Goal: Task Accomplishment & Management: Manage account settings

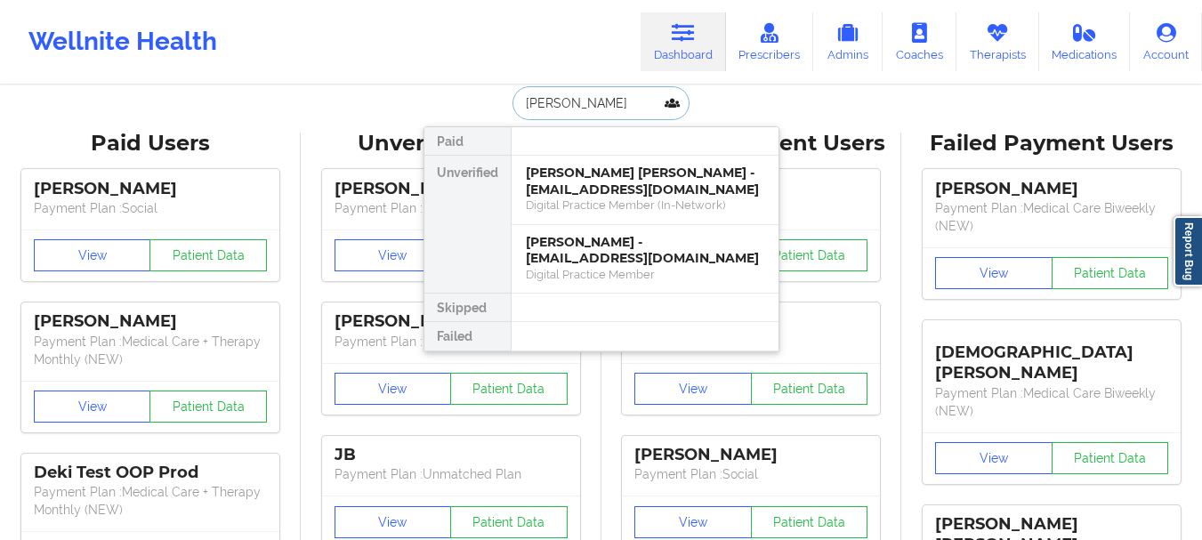
type input "[PERSON_NAME] [PERSON_NAME]"
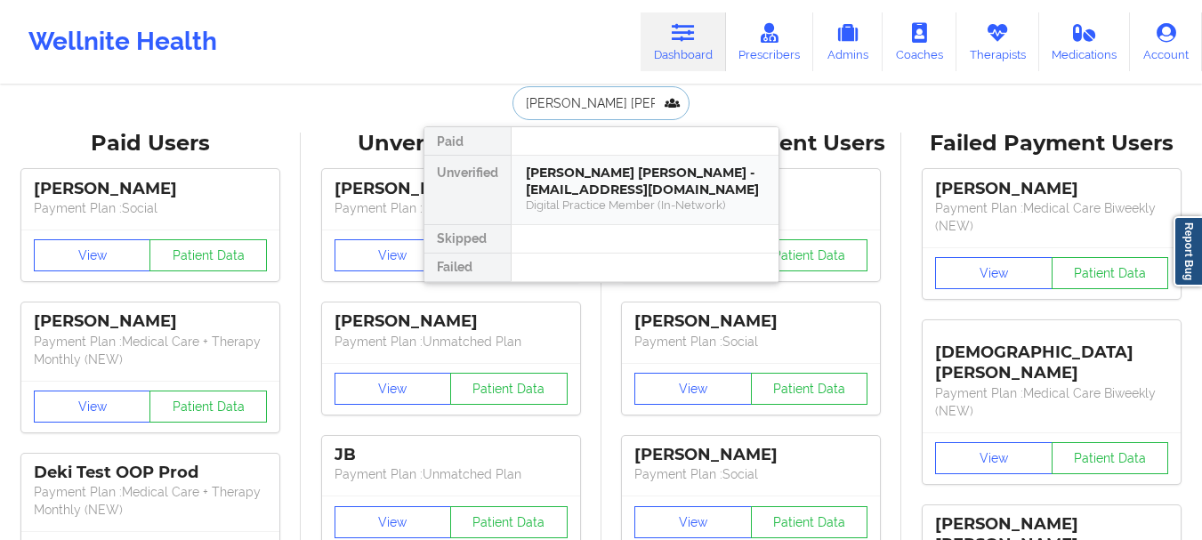
click at [633, 198] on div "Digital Practice Member (In-Network)" at bounding box center [645, 205] width 238 height 15
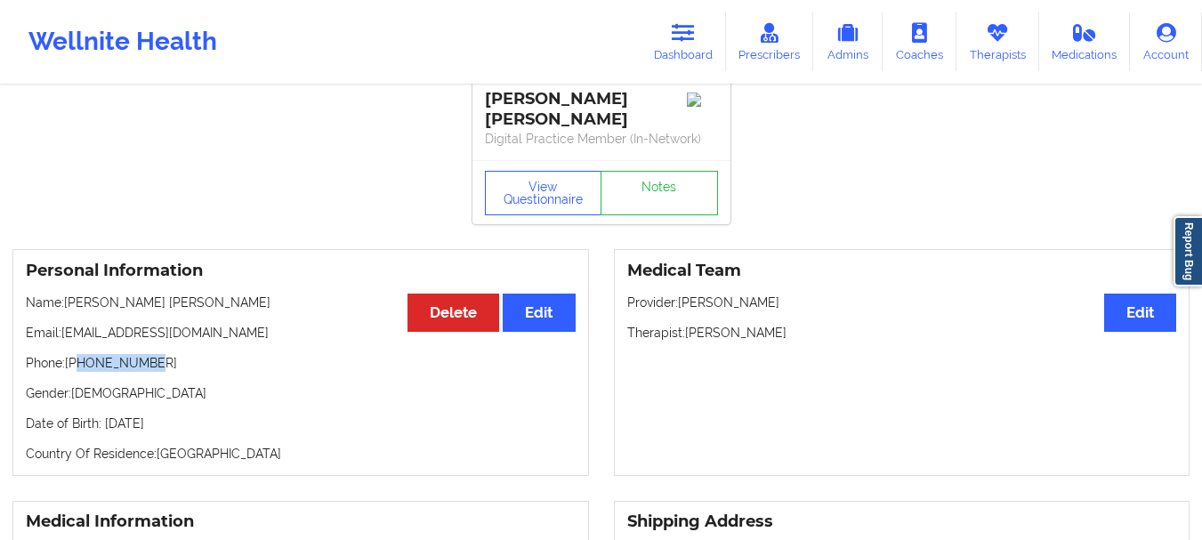
drag, startPoint x: 153, startPoint y: 366, endPoint x: 79, endPoint y: 364, distance: 73.9
click at [79, 364] on p "Phone: [PHONE_NUMBER]" at bounding box center [301, 363] width 550 height 18
click at [93, 364] on p "Phone: [PHONE_NUMBER]" at bounding box center [301, 363] width 550 height 18
drag, startPoint x: 93, startPoint y: 364, endPoint x: 78, endPoint y: 341, distance: 27.2
click at [78, 341] on div "Personal Information Edit Delete Name: [PERSON_NAME] [PERSON_NAME] Email: [EMAI…" at bounding box center [300, 362] width 577 height 227
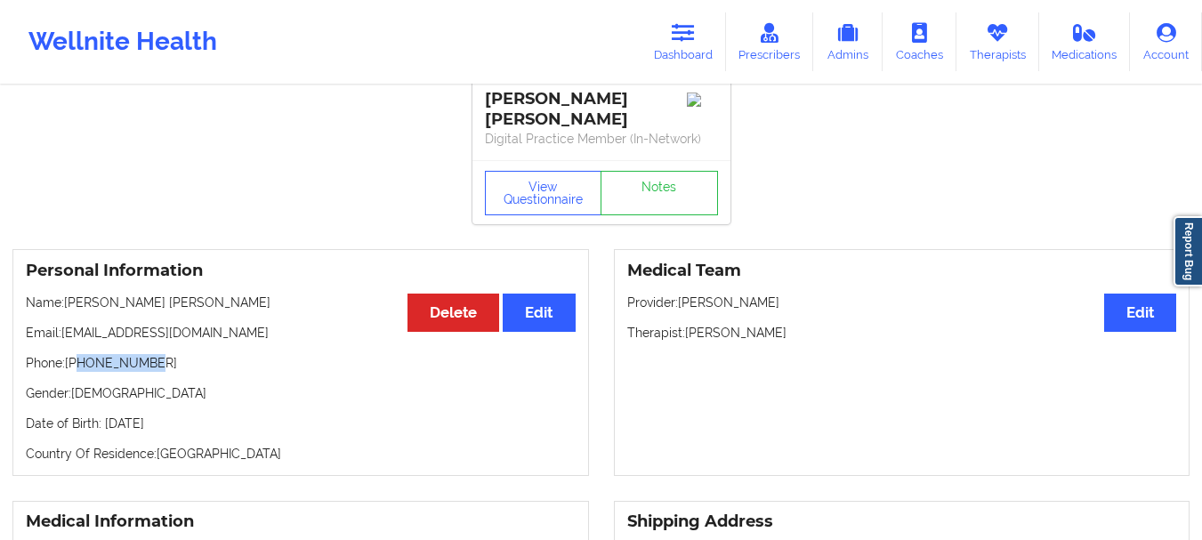
drag, startPoint x: 78, startPoint y: 359, endPoint x: 157, endPoint y: 355, distance: 79.3
click at [157, 355] on p "Phone: [PHONE_NUMBER]" at bounding box center [301, 363] width 550 height 18
copy p "5125785994"
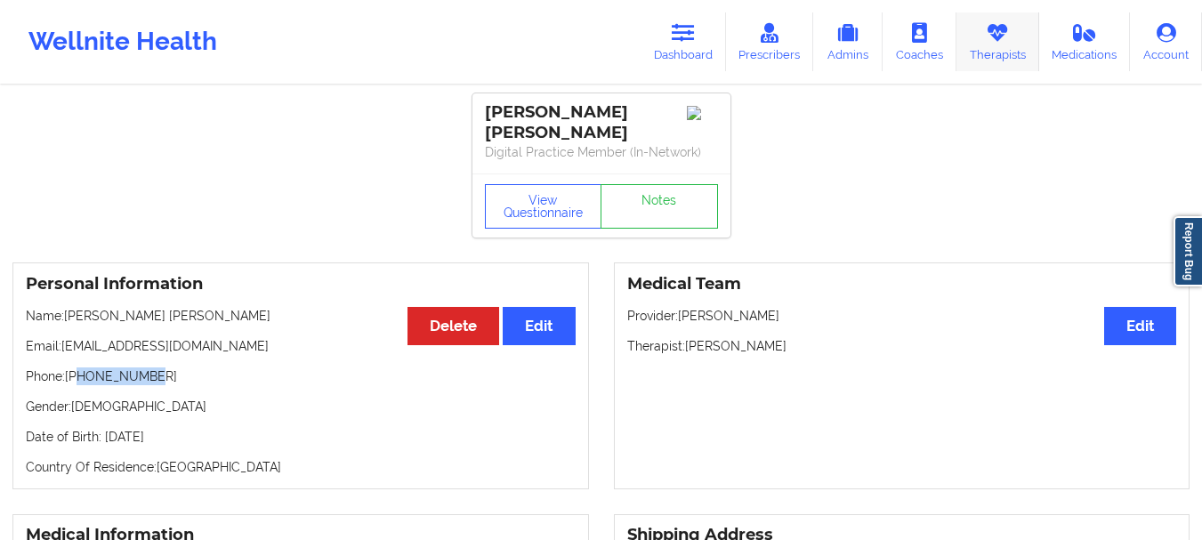
click at [999, 28] on icon at bounding box center [997, 33] width 23 height 20
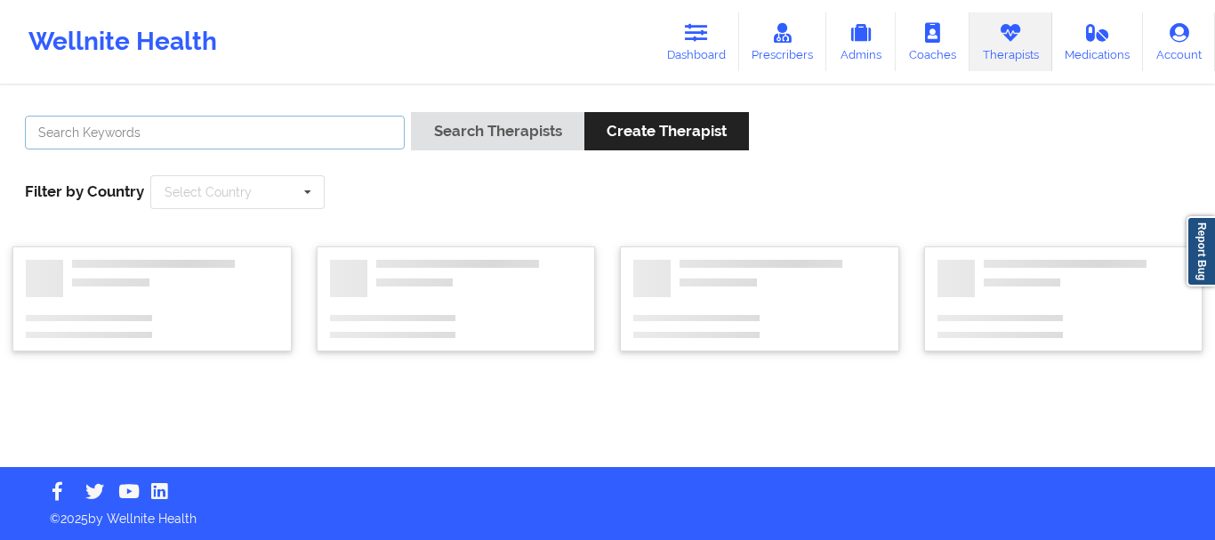
click at [228, 130] on input "text" at bounding box center [215, 133] width 380 height 34
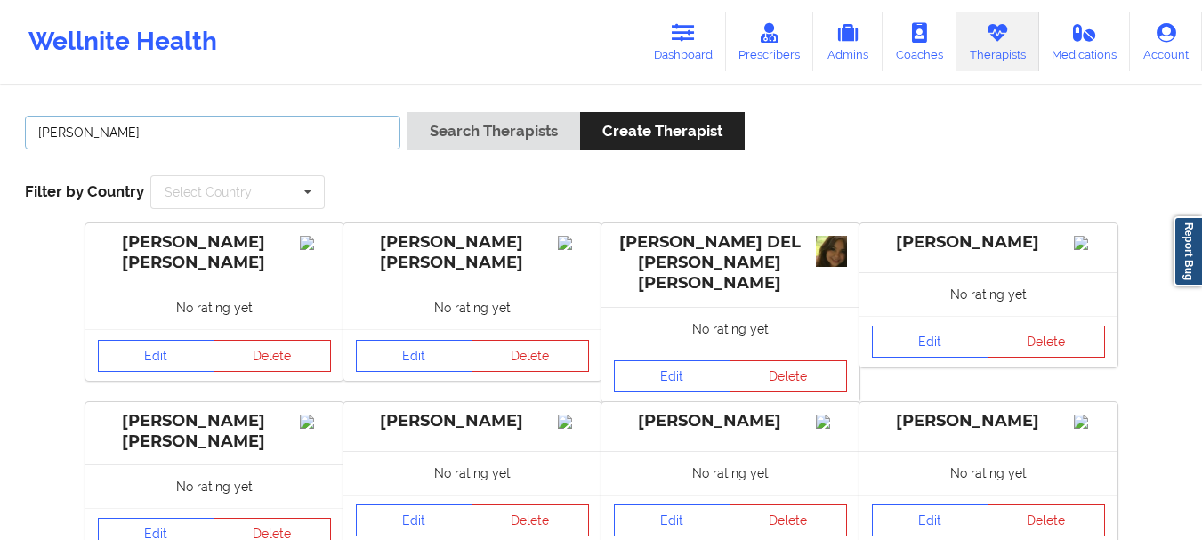
type input "[PERSON_NAME]"
click at [482, 110] on div "[PERSON_NAME] Search Therapists Create Therapist Filter by Country Select Count…" at bounding box center [600, 161] width 1177 height 122
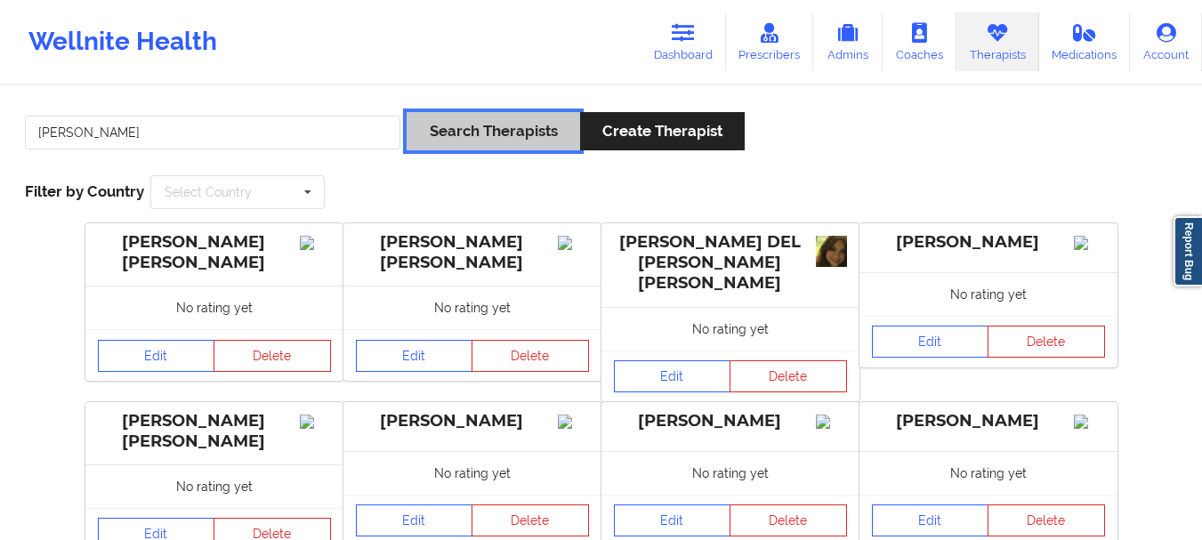
click at [482, 112] on button "Search Therapists" at bounding box center [493, 131] width 173 height 38
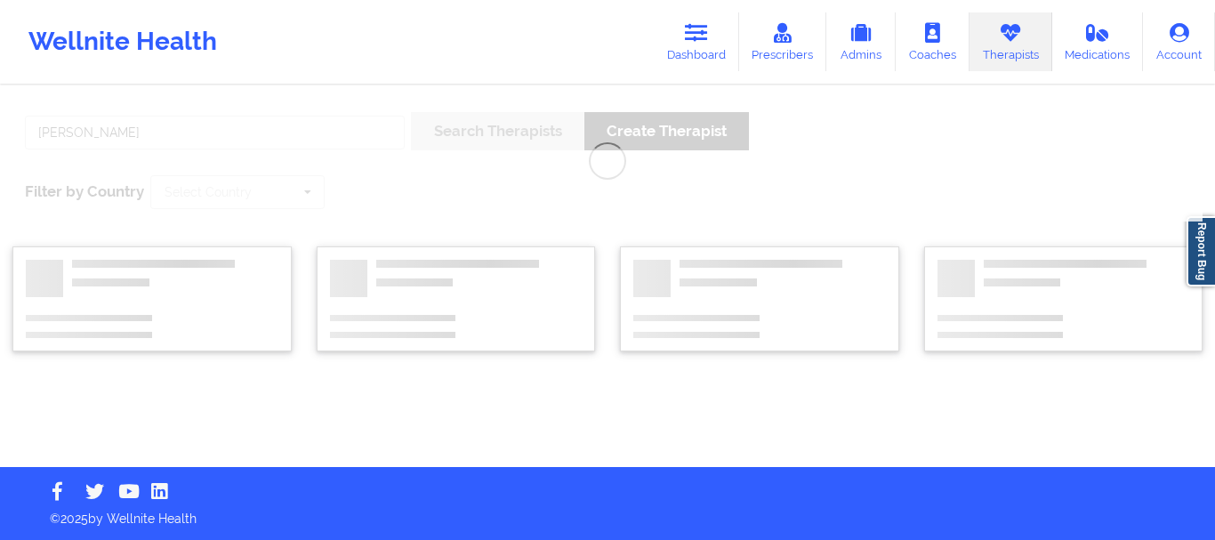
click at [478, 132] on div "[PERSON_NAME] Search Therapists Create Therapist Filter by Country Select Count…" at bounding box center [607, 277] width 1215 height 380
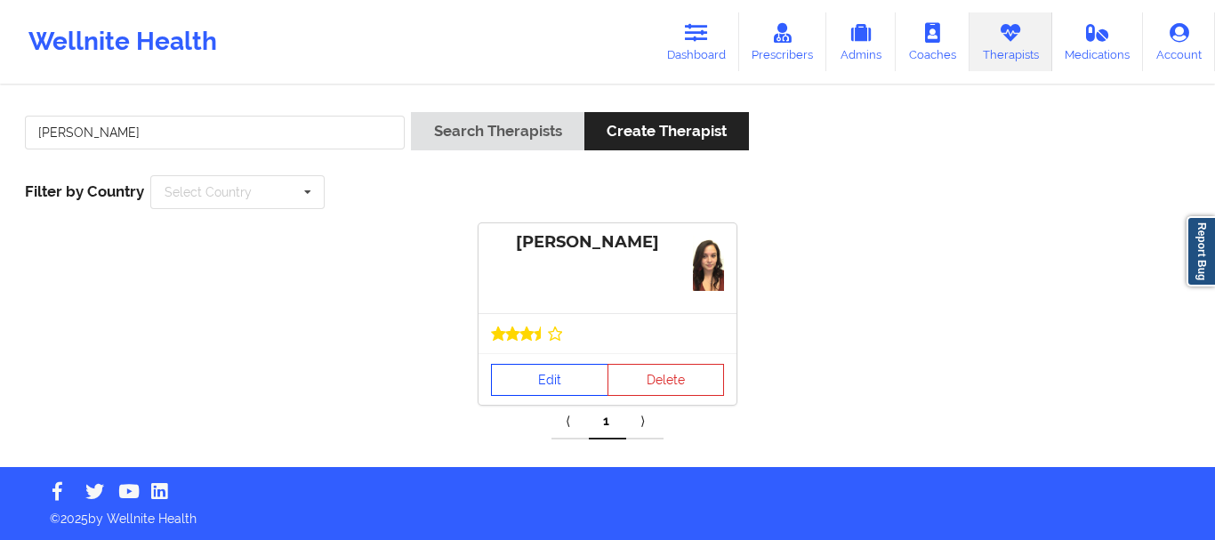
click at [527, 375] on link "Edit" at bounding box center [549, 380] width 117 height 32
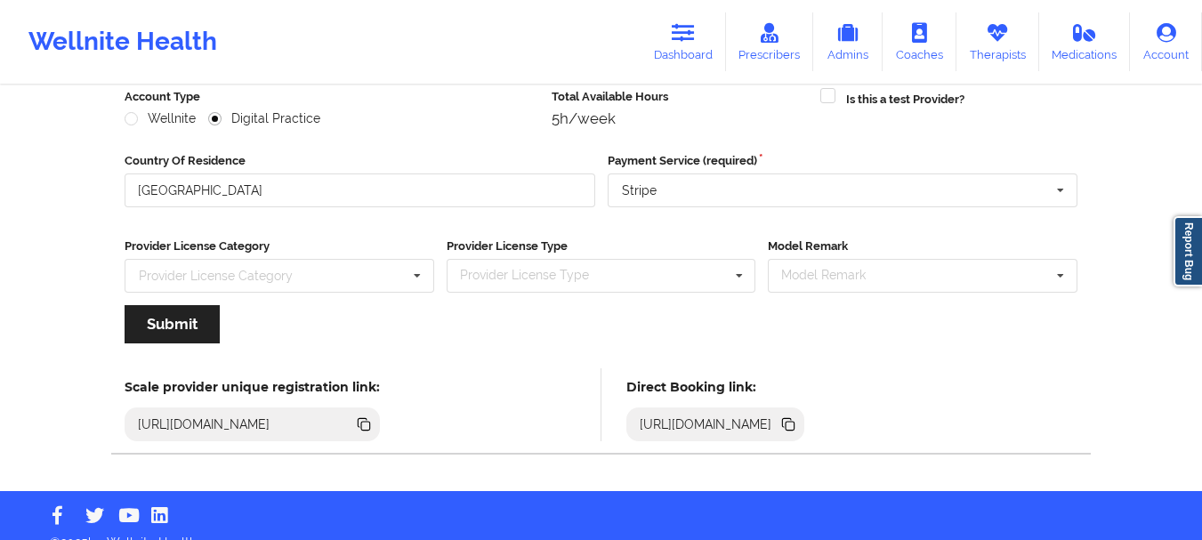
scroll to position [258, 0]
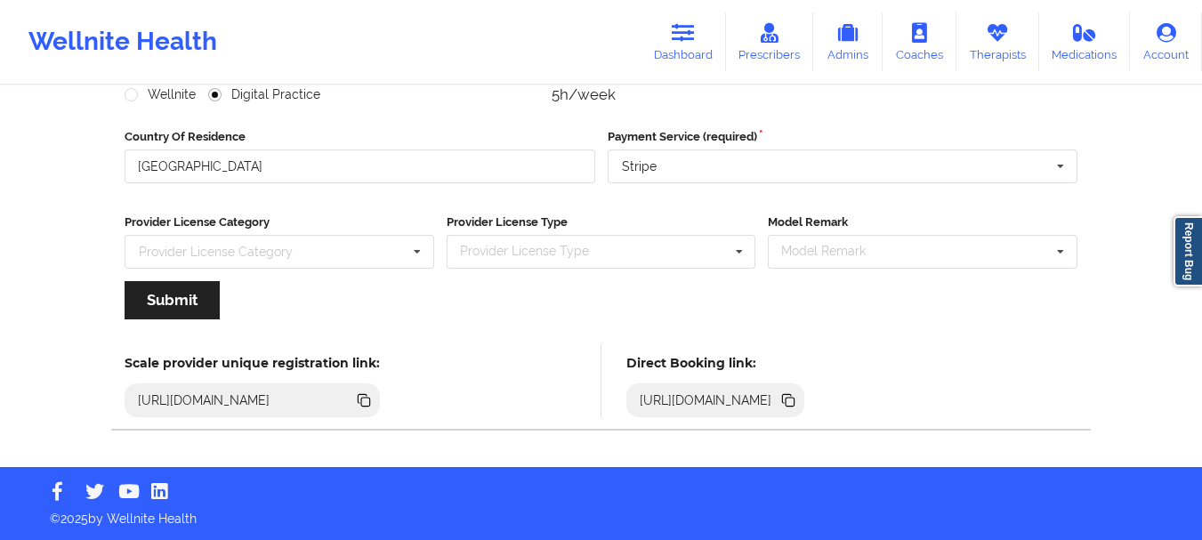
click at [792, 397] on icon at bounding box center [787, 398] width 9 height 9
